Goal: Find specific page/section: Find specific page/section

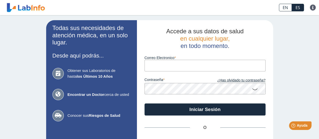
click at [154, 68] on input "Correo Electronico" at bounding box center [205, 65] width 121 height 11
type input "[EMAIL_ADDRESS][PERSON_NAME][DOMAIN_NAME]"
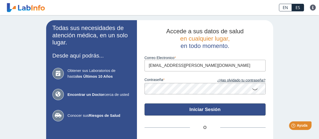
click at [186, 109] on button "Iniciar Sesión" at bounding box center [205, 109] width 121 height 12
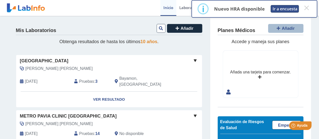
click at [287, 10] on button "Ir a encuesta" at bounding box center [285, 9] width 28 height 8
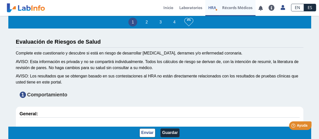
click at [237, 8] on link "Récords Médicos" at bounding box center [237, 8] width 36 height 16
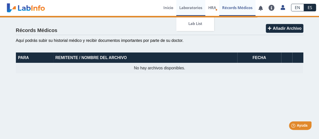
click at [187, 8] on link "Laboratorios" at bounding box center [190, 8] width 29 height 16
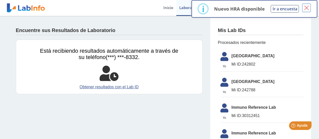
click at [306, 5] on button "×" at bounding box center [306, 7] width 9 height 9
